Goal: Communication & Community: Answer question/provide support

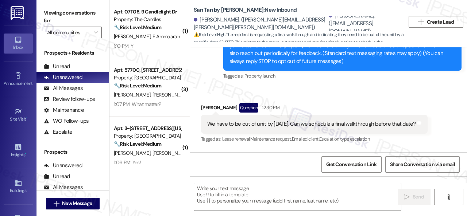
scroll to position [64, 0]
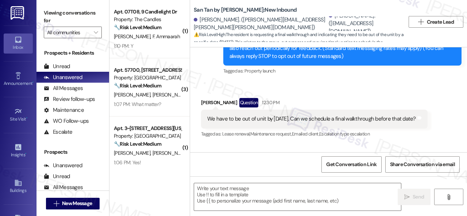
type textarea "Fetching suggested responses. Please feel free to read through the conversation…"
click at [238, 192] on textarea at bounding box center [297, 196] width 207 height 27
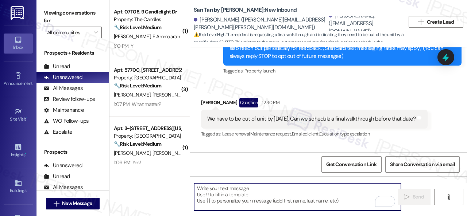
paste textarea "Hey, I have an update on your concern. The site team has stated that a walkthro…"
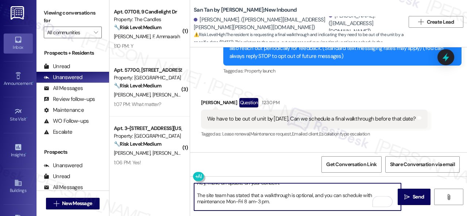
scroll to position [0, 0]
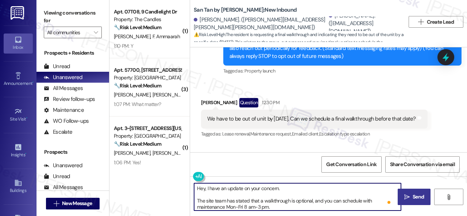
type textarea "Hey, I have an update on your concern. The site team has stated that a walkthro…"
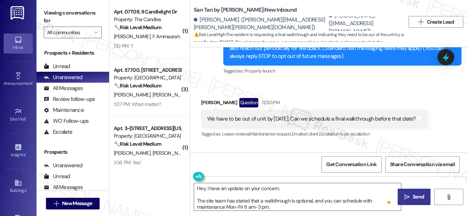
click at [412, 196] on span "Send" at bounding box center [417, 197] width 11 height 8
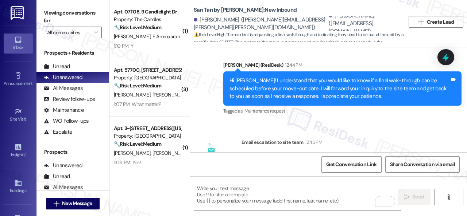
scroll to position [174, 0]
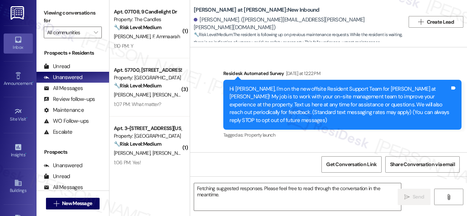
scroll to position [657, 0]
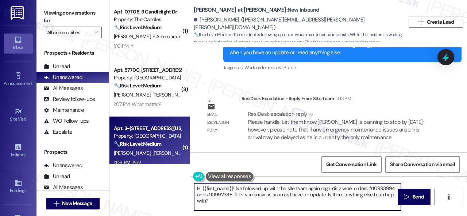
click at [150, 148] on div "( 1 ) Apt. 07T08, 9 Candlelight Dr Property: The Candles 🔧 Risk Level: Medium T…" at bounding box center [287, 108] width 357 height 216
paste textarea "ey, I have an update on your concern. The site team has stated that [PERSON_NAM…"
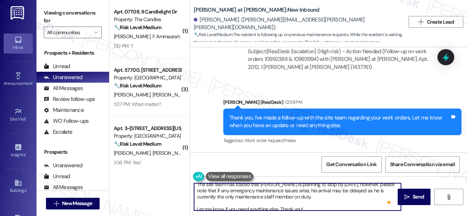
scroll to position [0, 0]
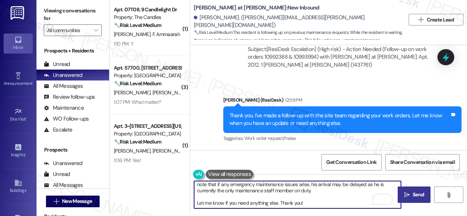
type textarea "Hey, I have an update on your concern. The site team has stated that Josh is pl…"
click at [411, 195] on span "Send" at bounding box center [418, 195] width 14 height 8
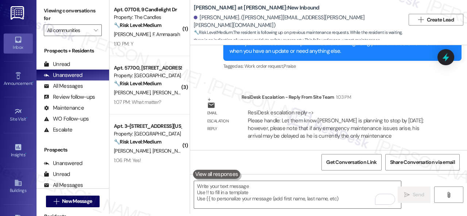
scroll to position [657, 0]
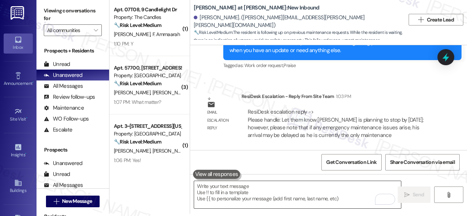
click at [228, 184] on textarea "To enrich screen reader interactions, please activate Accessibility in Grammarl…" at bounding box center [297, 194] width 207 height 27
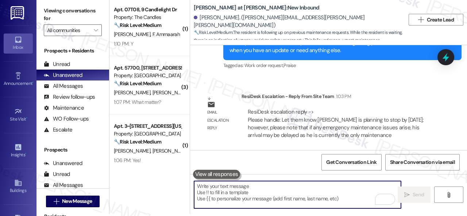
paste textarea "Hey, I have an update on your concern. The site team has stated that Josh is pl…"
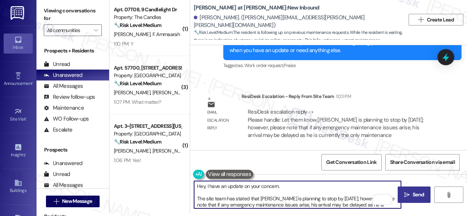
scroll to position [10, 0]
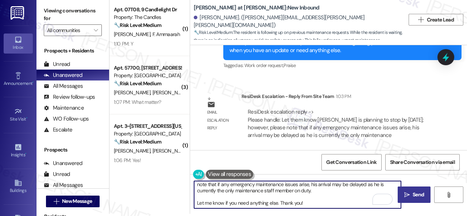
type textarea "Hey, I have an update on your concern. The site team has stated that Josh is pl…"
click at [406, 199] on button " Send" at bounding box center [413, 195] width 33 height 16
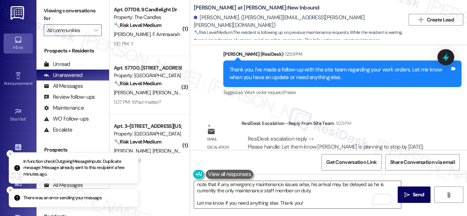
scroll to position [621, 0]
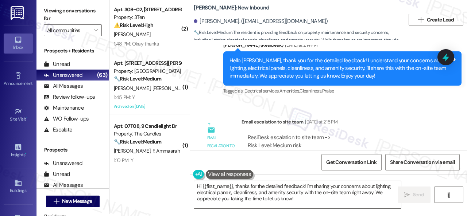
scroll to position [518, 0]
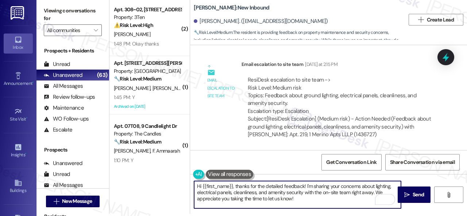
drag, startPoint x: 310, startPoint y: 203, endPoint x: 235, endPoint y: 185, distance: 76.9
click at [235, 185] on textarea "Hi {{first_name}}, thanks for the detailed feedback! I'm sharing your concerns …" at bounding box center [297, 194] width 207 height 27
paste textarea "e site team would like to thank you for your feedback and for being a loyal res…"
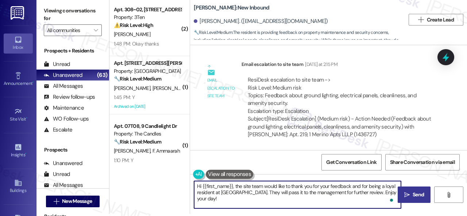
type textarea "Hi {{first_name}}, the site team would like to thank you for your feedback and …"
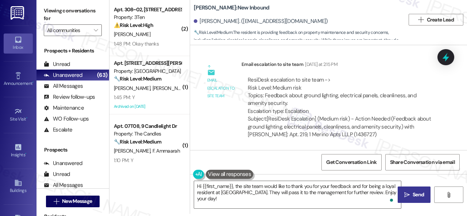
click at [407, 196] on span " Send" at bounding box center [414, 195] width 23 height 8
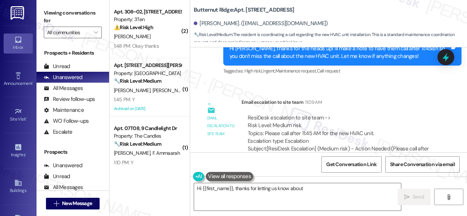
scroll to position [5751, 0]
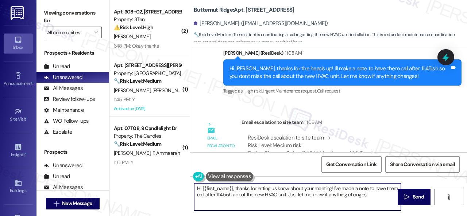
drag, startPoint x: 384, startPoint y: 195, endPoint x: 152, endPoint y: 168, distance: 232.8
click at [152, 168] on div "( 2 ) Apt. 308~02, 310 Dickinson Rd Property: 3Ten ⚠️ Risk Level: High The resi…" at bounding box center [287, 108] width 357 height 216
paste textarea "ey, I have an update on your concern. The site team has stated that the office …"
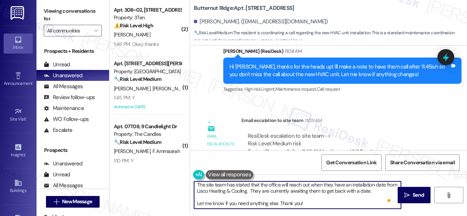
scroll to position [2, 0]
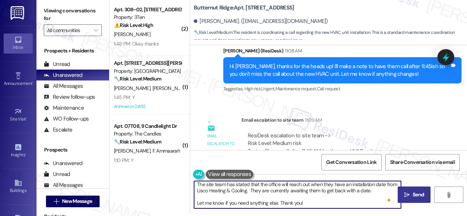
type textarea "Hey, I have an update on your concern. The site team has stated that the office…"
click at [413, 198] on span "Send" at bounding box center [417, 195] width 11 height 8
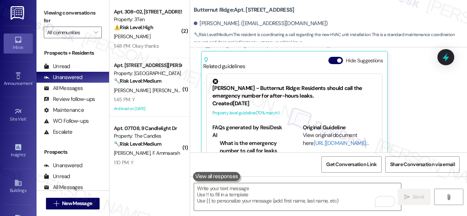
scroll to position [5549, 0]
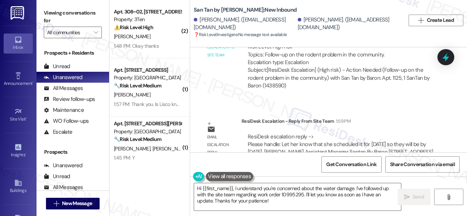
scroll to position [2124, 0]
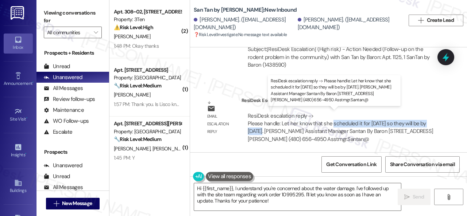
drag, startPoint x: 331, startPoint y: 122, endPoint x: 264, endPoint y: 132, distance: 68.1
click at [264, 132] on div "ResiDesk escalation reply -> Please handle: Let her know that she scheduled it …" at bounding box center [340, 127] width 185 height 31
copy div "scheduled it for today so they will be by today."
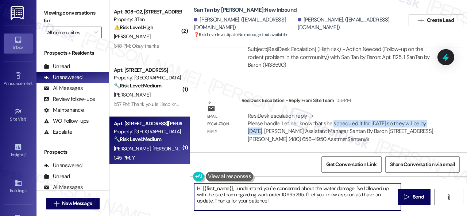
drag, startPoint x: 256, startPoint y: 205, endPoint x: 136, endPoint y: 163, distance: 126.2
click at [136, 163] on div "( 2 ) Apt. 308~02, 310 Dickinson Rd Property: 3Ten ⚠️ Risk Level: High The resi…" at bounding box center [287, 108] width 357 height 216
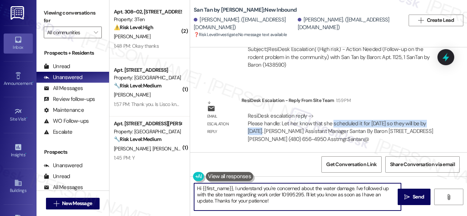
scroll to position [12, 0]
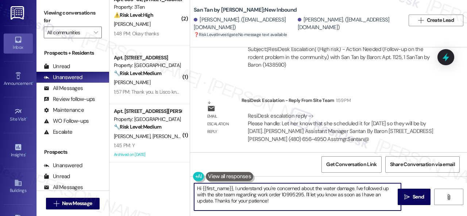
paste textarea "ey, I have an update on your concern. The site team has stated that you schedul…"
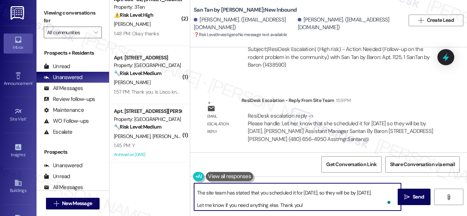
scroll to position [0, 0]
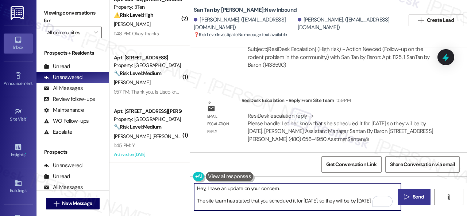
type textarea "Hey, I have an update on your concern. The site team has stated that you schedu…"
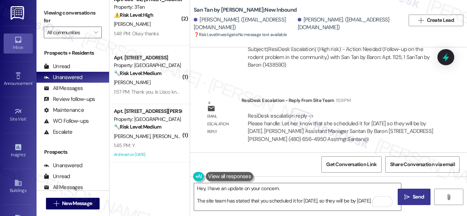
click at [414, 194] on span "Send" at bounding box center [417, 197] width 11 height 8
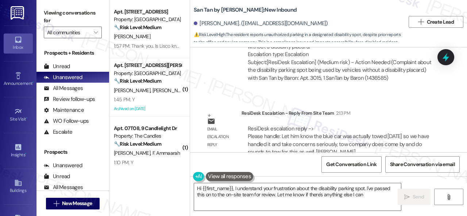
scroll to position [497, 0]
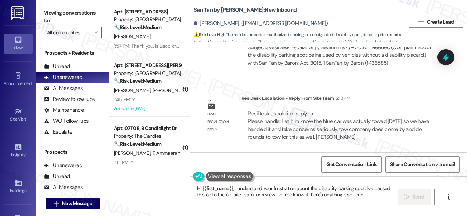
click at [279, 195] on textarea "Hi {{first_name}}, I understand your frustration about the disability parking s…" at bounding box center [297, 196] width 207 height 27
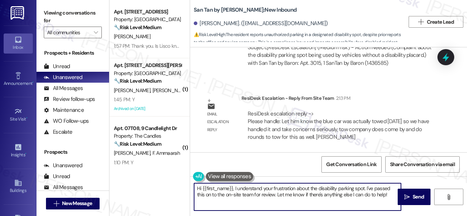
paste textarea "ey, I have an update on your concern. The site team has stated that the blue ca…"
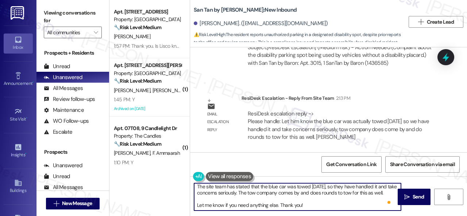
scroll to position [20, 0]
type textarea "Hey, I have an update on your concern. The site team has stated that the blue c…"
click at [412, 197] on span "Send" at bounding box center [417, 197] width 11 height 8
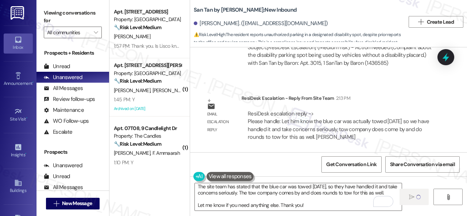
scroll to position [0, 0]
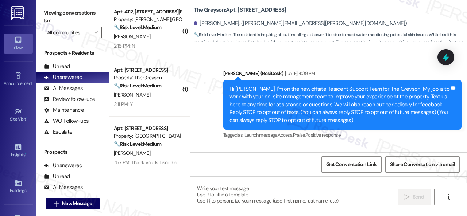
scroll to position [7481, 0]
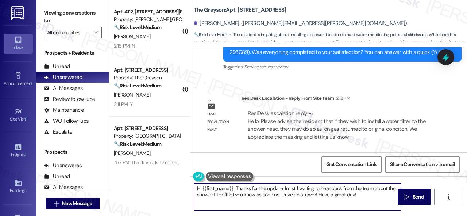
drag, startPoint x: 174, startPoint y: 183, endPoint x: 185, endPoint y: 182, distance: 11.0
click at [168, 182] on div "( 1 ) Apt. 4112, [STREET_ADDRESS][PERSON_NAME] Property: [PERSON_NAME] Ranch 🔧 …" at bounding box center [287, 108] width 357 height 216
paste textarea "ey, I have an update on your concern. The site team has stated that if you wish…"
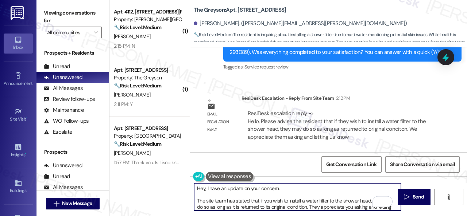
scroll to position [0, 0]
type textarea "Hey, I have an update on your concern. The site team has stated that if you wis…"
click at [411, 195] on span "Send" at bounding box center [418, 197] width 14 height 8
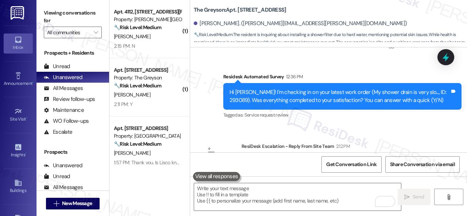
scroll to position [7579, 0]
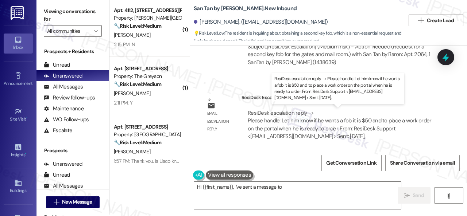
scroll to position [2, 0]
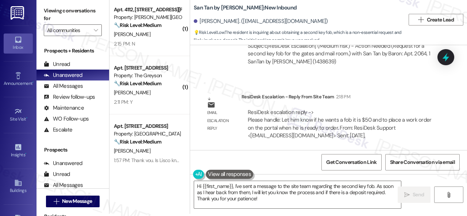
drag, startPoint x: 271, startPoint y: 202, endPoint x: 141, endPoint y: 173, distance: 133.0
click at [141, 173] on div "( 1 ) Apt. 4112, [STREET_ADDRESS][PERSON_NAME] Property: [PERSON_NAME] Ranch 🔧 …" at bounding box center [287, 106] width 357 height 216
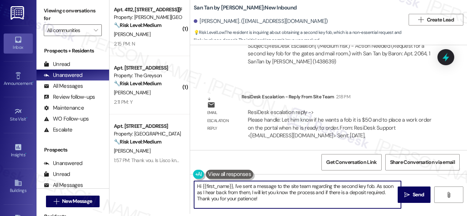
paste textarea "ey, I have an update on your concern. The site team has stated that if you want…"
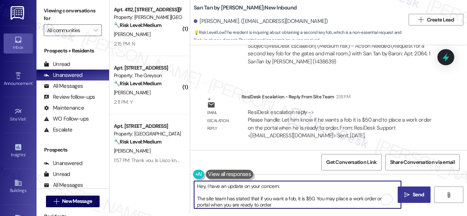
scroll to position [0, 0]
type textarea "Hey, I have an update on your concern. The site team has stated that if you wan…"
click at [416, 195] on span "Send" at bounding box center [417, 195] width 11 height 8
